Goal: Task Accomplishment & Management: Manage account settings

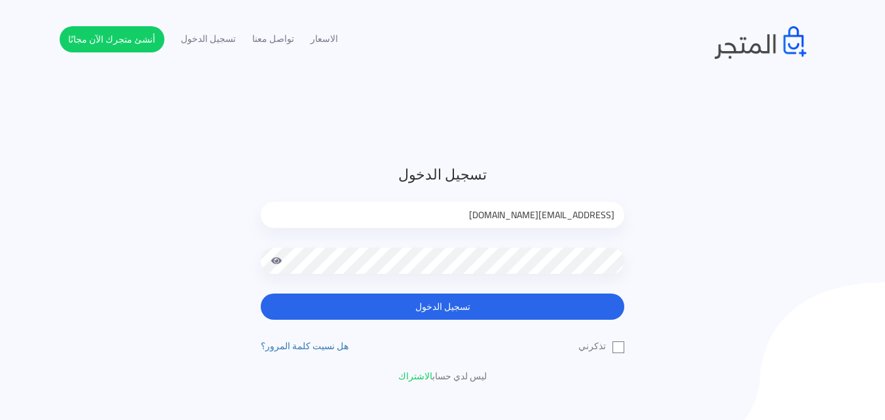
click at [261, 293] on button "تسجيل الدخول" at bounding box center [443, 306] width 364 height 26
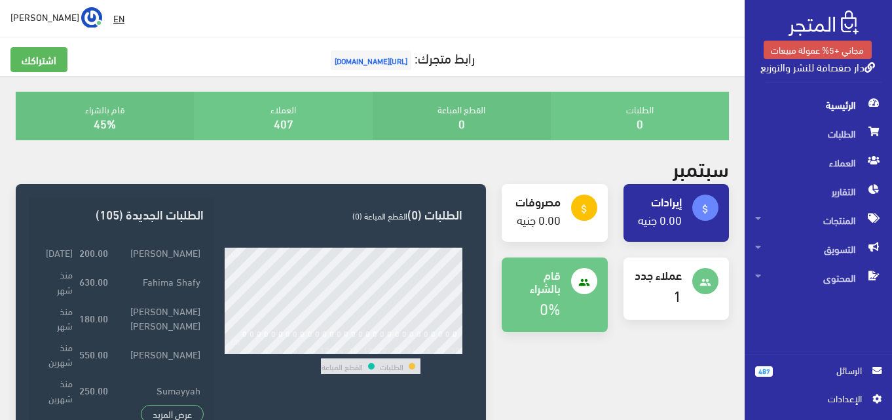
click at [831, 365] on span "الرسائل" at bounding box center [822, 370] width 79 height 14
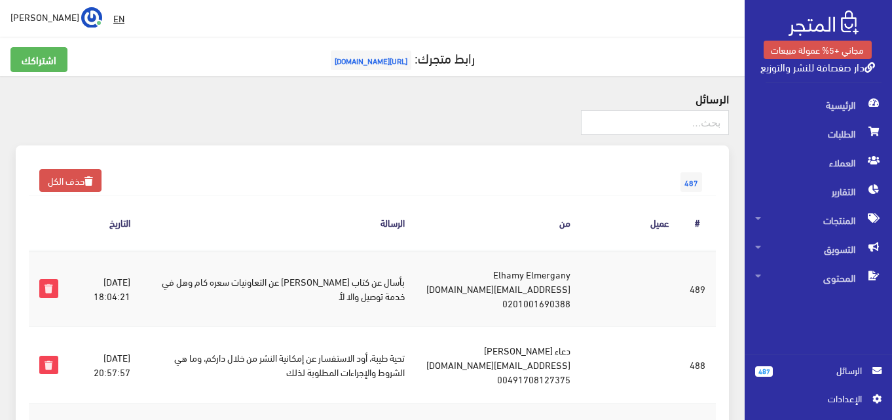
drag, startPoint x: 336, startPoint y: 296, endPoint x: 438, endPoint y: 280, distance: 103.5
click at [416, 280] on td "بأسال عن كتاب [PERSON_NAME] عن التعاونيات سعره كام وهل في خدمة توصيل والا لأ" at bounding box center [278, 288] width 275 height 77
click at [815, 214] on span "المنتجات" at bounding box center [818, 220] width 126 height 29
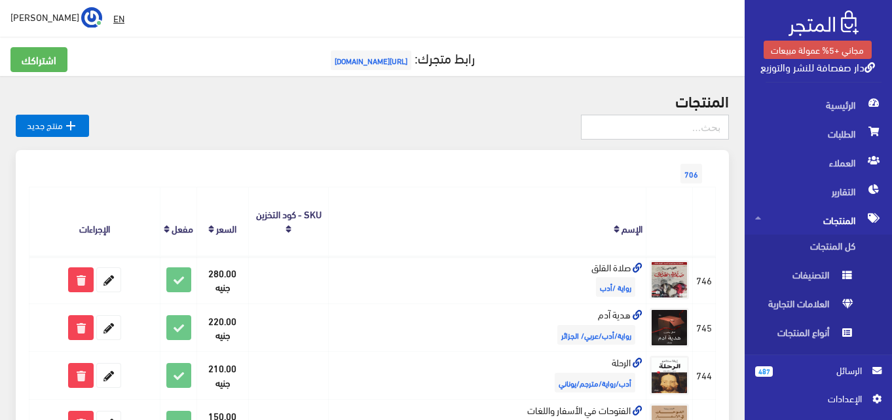
click at [647, 138] on input "text" at bounding box center [655, 127] width 148 height 25
type input "h"
type input "التعاونيات"
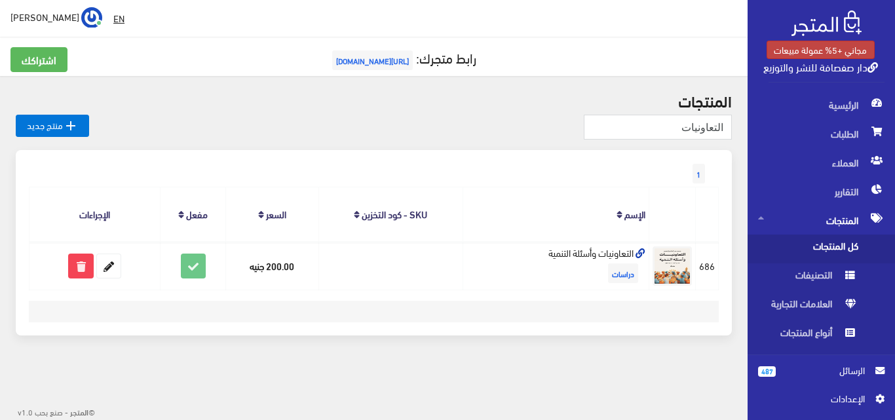
drag, startPoint x: 755, startPoint y: 74, endPoint x: 823, endPoint y: 50, distance: 71.5
click at [823, 50] on div "مجاني +5% عمولة مبيعات دار صفصافة للنشر والتوزيع" at bounding box center [820, 45] width 147 height 90
drag, startPoint x: 882, startPoint y: 26, endPoint x: 756, endPoint y: 75, distance: 135.9
click at [756, 75] on div "مجاني +5% عمولة مبيعات دار صفصافة للنشر والتوزيع" at bounding box center [820, 45] width 147 height 90
drag, startPoint x: 576, startPoint y: 63, endPoint x: 546, endPoint y: 176, distance: 117.2
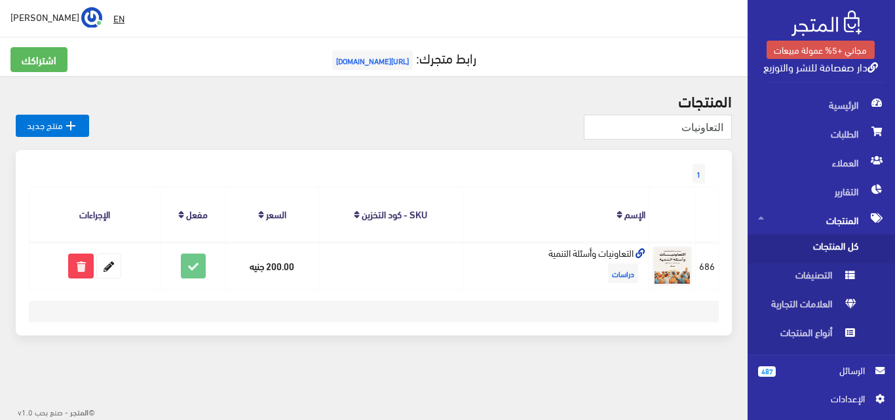
click at [546, 176] on div "اشتراكك رابط متجرك: https://sefsafa.almatjar.store المنتجات" at bounding box center [373, 183] width 747 height 367
click at [508, 326] on div "1 المنتج الإسم SKU - كود التخزين السعر مفعل دراسات" at bounding box center [374, 242] width 716 height 185
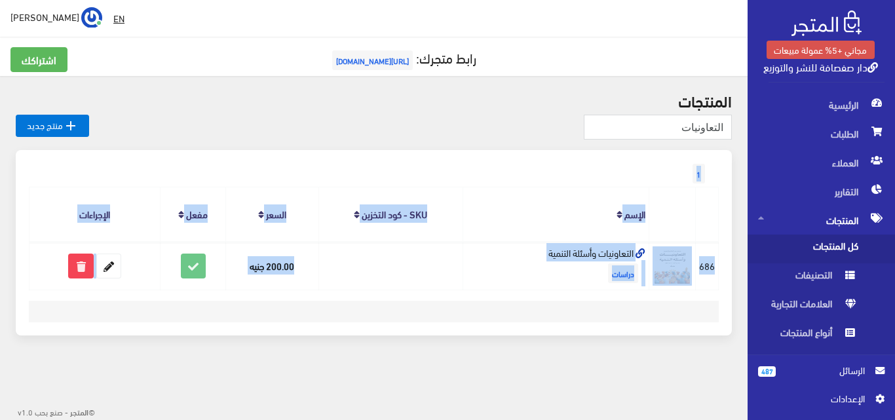
drag, startPoint x: 508, startPoint y: 326, endPoint x: 658, endPoint y: 155, distance: 227.4
click at [658, 155] on div "1 المنتج الإسم SKU - كود التخزين السعر مفعل دراسات" at bounding box center [374, 242] width 716 height 185
drag, startPoint x: 742, startPoint y: 91, endPoint x: 517, endPoint y: 331, distance: 328.5
click at [517, 331] on div "المنتجات التعاونيات  منتج جديد 1 الإسم" at bounding box center [373, 221] width 747 height 291
click at [517, 331] on div "1 المنتج الإسم SKU - كود التخزين السعر مفعل دراسات" at bounding box center [374, 242] width 716 height 185
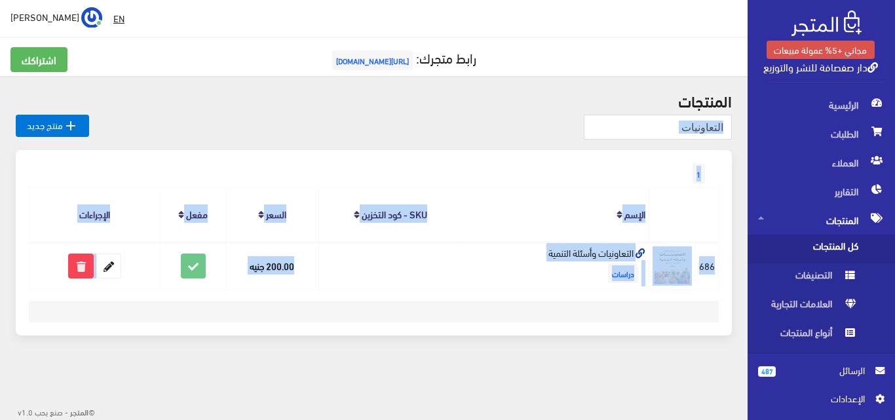
drag, startPoint x: 517, startPoint y: 331, endPoint x: 730, endPoint y: 126, distance: 295.1
click at [730, 126] on div "المنتجات التعاونيات  منتج جديد 1 الإسم" at bounding box center [373, 221] width 747 height 291
click at [734, 110] on div "المنتجات التعاونيات  منتج جديد 1 الإسم" at bounding box center [373, 221] width 747 height 291
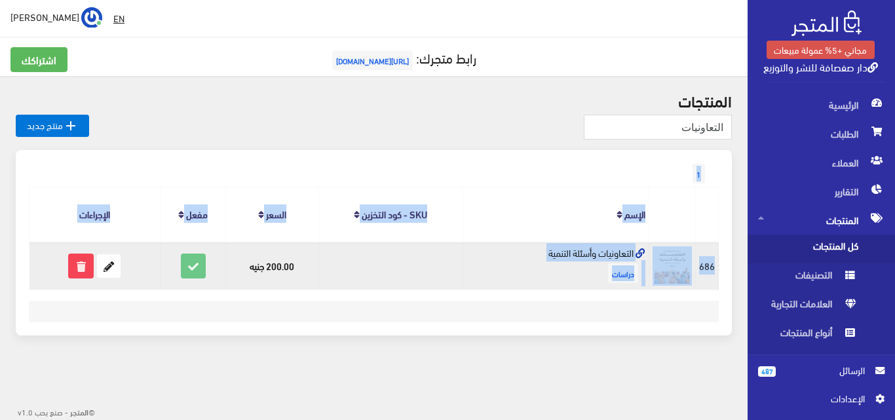
drag, startPoint x: 734, startPoint y: 110, endPoint x: 477, endPoint y: 274, distance: 304.5
click at [477, 274] on div "المنتجات التعاونيات  منتج جديد 1 الإسم" at bounding box center [373, 221] width 747 height 291
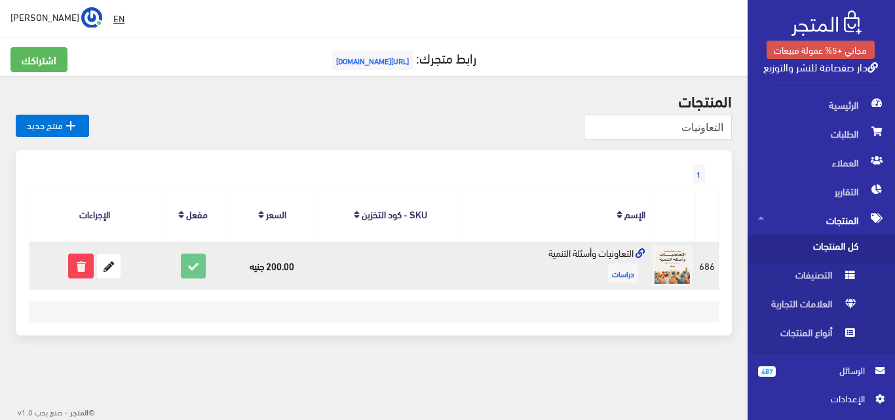
click at [477, 274] on td "التعاونيات وأسئلة التنمية دراسات" at bounding box center [555, 266] width 187 height 48
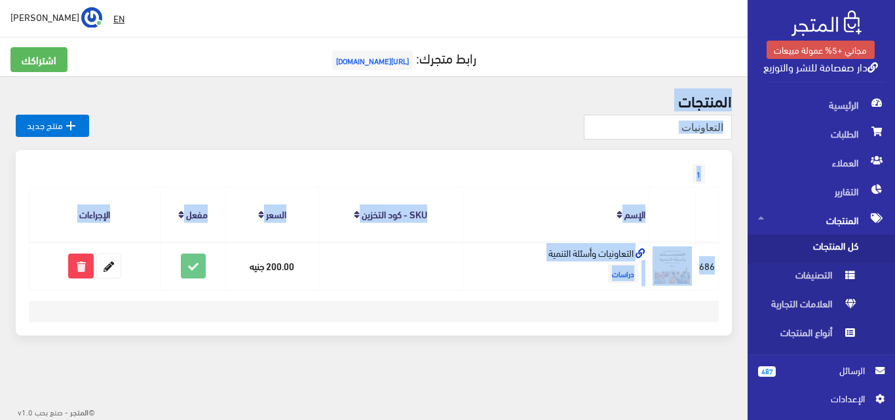
drag, startPoint x: 477, startPoint y: 274, endPoint x: 743, endPoint y: 97, distance: 319.9
click at [743, 97] on div "المنتجات التعاونيات  منتج جديد 1 الإسم" at bounding box center [373, 221] width 747 height 291
drag, startPoint x: 743, startPoint y: 97, endPoint x: 469, endPoint y: 338, distance: 365.3
click at [469, 338] on div "المنتجات التعاونيات  منتج جديد 1 الإسم" at bounding box center [373, 221] width 747 height 291
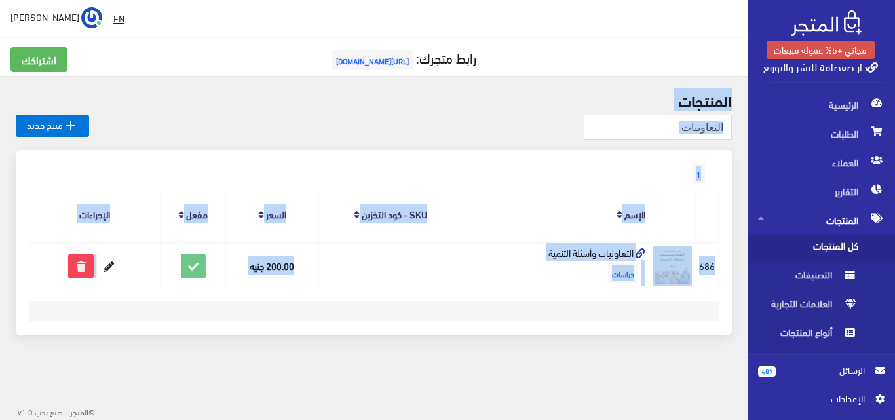
click at [149, 133] on div at bounding box center [374, 132] width 716 height 35
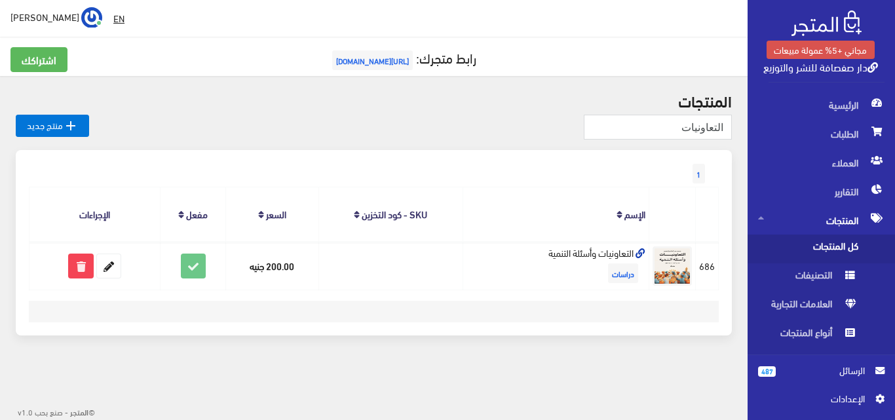
click at [812, 362] on div "487 الرسائل اﻹعدادات" at bounding box center [820, 387] width 147 height 65
click at [812, 373] on span "الرسائل" at bounding box center [825, 370] width 79 height 14
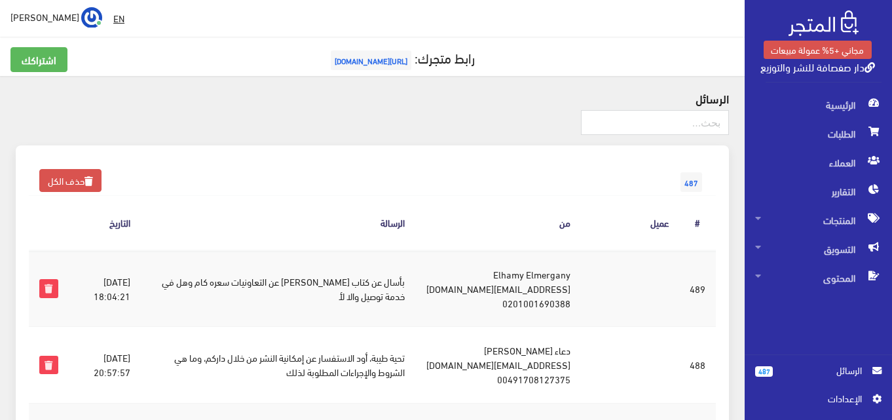
drag, startPoint x: 599, startPoint y: 271, endPoint x: 291, endPoint y: 322, distance: 311.3
click at [291, 322] on tr "#489 2025-09-09 18:04:21 ‪Elhamy Elmergany‬‏ elhamy55@gmail.com 0201001690388 ب…" at bounding box center [372, 288] width 687 height 77
copy tr "‪Elhamy Elmergany‬‏ elhamy55@gmail.com 0201001690388 بأسال عن كتاب الدكتور صقر …"
click at [332, 318] on td "بأسال عن كتاب الدكتور صقر النور عن التعاونيات سعره كام وهل في خدمة توصيل والا لأ" at bounding box center [278, 288] width 275 height 77
drag, startPoint x: 601, startPoint y: 272, endPoint x: 506, endPoint y: 263, distance: 95.4
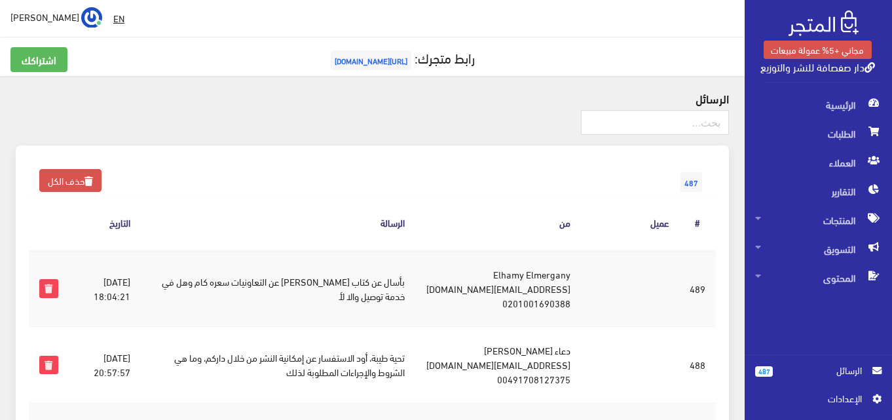
click at [506, 263] on td "‪Elhamy Elmergany‬‏ elhamy55@gmail.com 0201001690388" at bounding box center [498, 288] width 166 height 77
copy td "‪Elhamy Elmergany‬‏"
click at [834, 135] on span "الطلبات" at bounding box center [818, 133] width 126 height 29
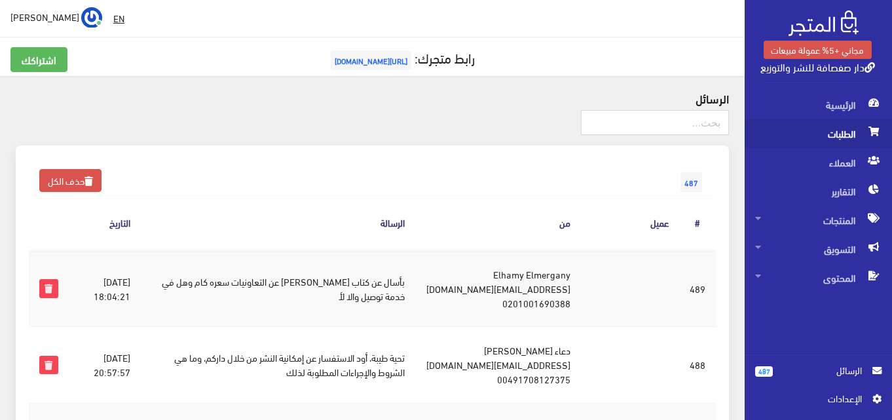
click at [834, 135] on span "الطلبات" at bounding box center [818, 133] width 126 height 29
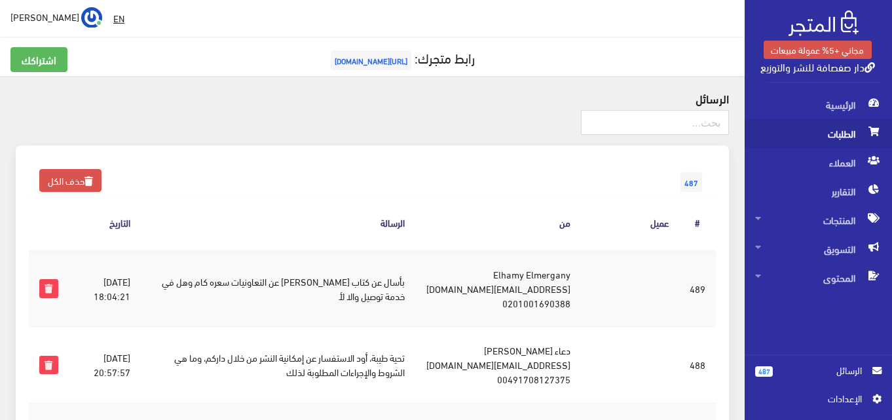
click at [834, 135] on span "الطلبات" at bounding box center [818, 133] width 126 height 29
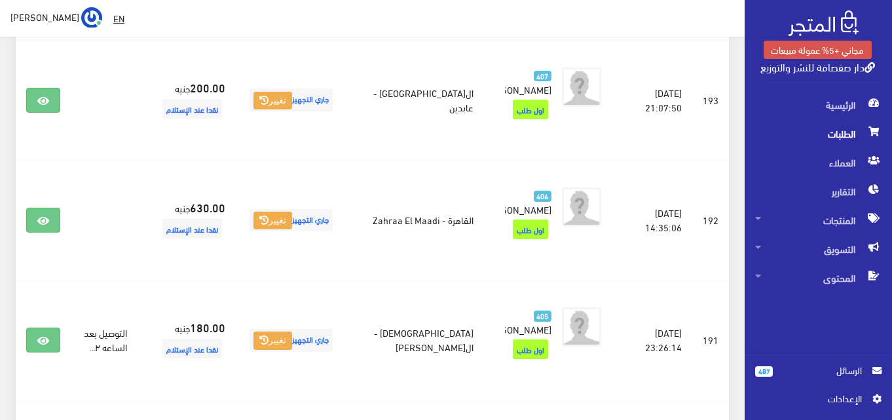
scroll to position [262, 0]
